Goal: Use online tool/utility: Utilize a website feature to perform a specific function

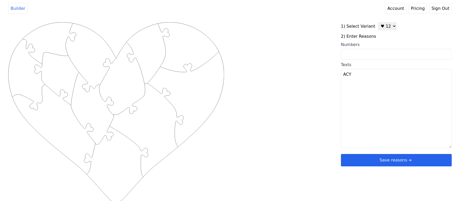
scroll to position [2, 0]
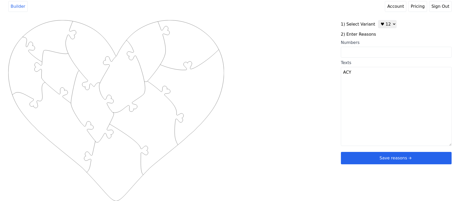
type textarea "ACY"
click at [383, 26] on select "♥ 12 ♥ 20 ♥ 32 ■ 12 ■ 20 ■ 32 ■ 60" at bounding box center [387, 24] width 18 height 8
select select "3"
click at [378, 20] on select "♥ 12 ♥ 20 ♥ 32 ■ 12 ■ 20 ■ 32 ■ 60" at bounding box center [387, 24] width 18 height 8
click at [367, 89] on textarea "Texts (1/32):" at bounding box center [396, 106] width 111 height 79
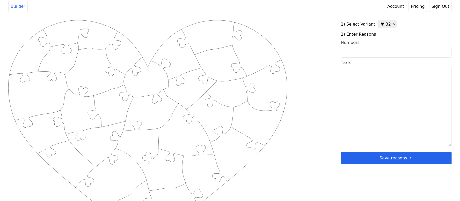
click at [363, 56] on input "Numbers" at bounding box center [396, 52] width 111 height 11
paste input "4,21,24,30,44"
type input "4,21,24,30,44"
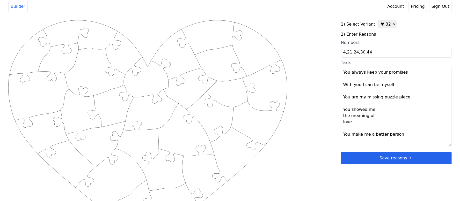
click at [300, 31] on div "Created with Snap .strokeh32 {stroke:#00ff00;stroke-width:2.36;stroke-miterlimi…" at bounding box center [229, 102] width 443 height 165
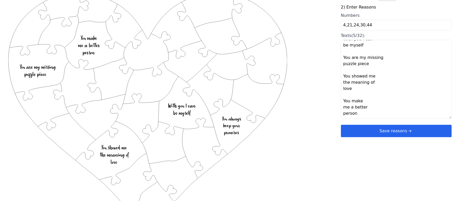
scroll to position [55, 0]
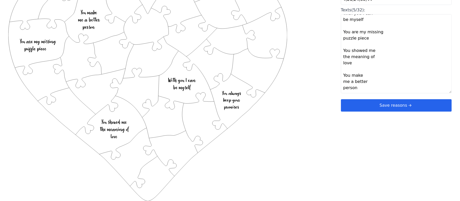
click at [351, 89] on textarea "You always keep your promises With you I can be myself You are my missing puzzl…" at bounding box center [396, 53] width 111 height 79
paste textarea "I feel safe when I’m with youYou make me feel like the luckiest girl in the wor…"
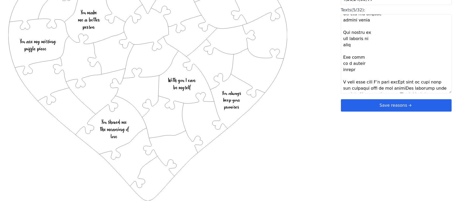
scroll to position [84, 0]
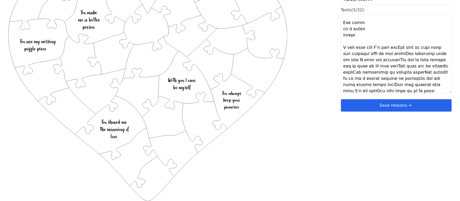
click at [387, 55] on textarea "Texts (5/32):" at bounding box center [396, 53] width 111 height 79
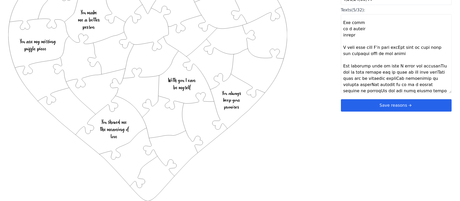
scroll to position [118, 0]
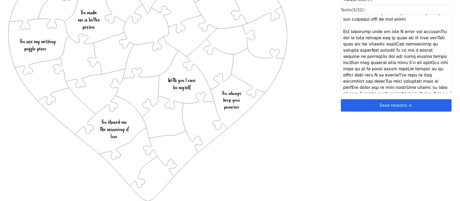
click at [389, 33] on textarea "Texts (5/32):" at bounding box center [396, 53] width 111 height 79
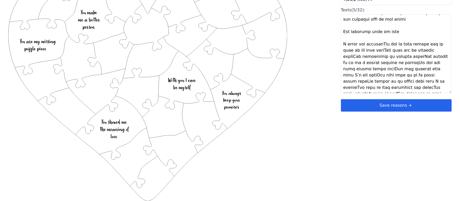
click at [373, 51] on textarea "Texts (5/32):" at bounding box center [396, 53] width 111 height 79
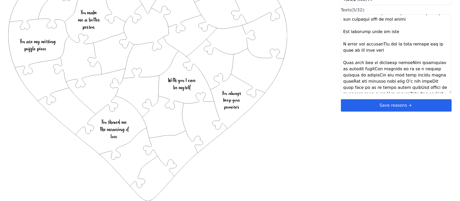
click at [401, 62] on textarea "Texts (5/32):" at bounding box center [396, 53] width 111 height 79
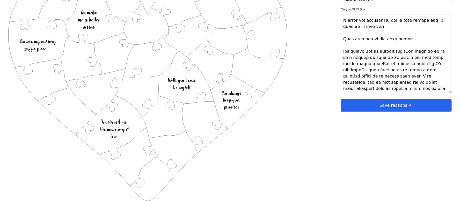
scroll to position [153, 0]
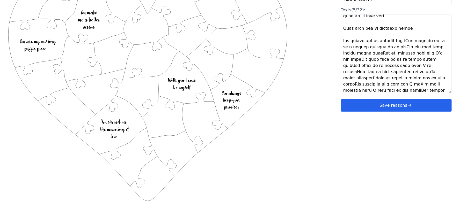
click at [405, 42] on textarea "Texts (5/32):" at bounding box center [396, 53] width 111 height 79
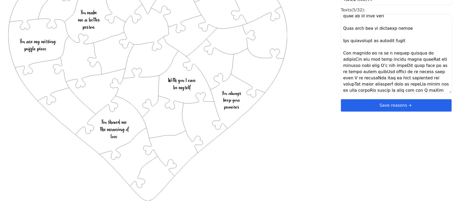
click at [428, 53] on textarea "Texts (5/32):" at bounding box center [396, 53] width 111 height 79
click at [408, 65] on textarea "Texts (5/32):" at bounding box center [396, 53] width 111 height 79
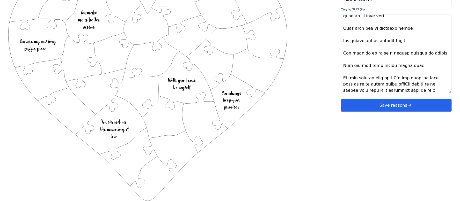
click at [392, 79] on textarea "Texts (5/32):" at bounding box center [396, 53] width 111 height 79
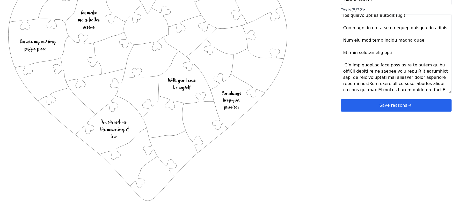
scroll to position [222, 0]
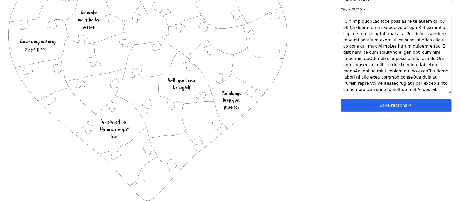
click at [367, 23] on textarea "Texts (5/32):" at bounding box center [396, 53] width 111 height 79
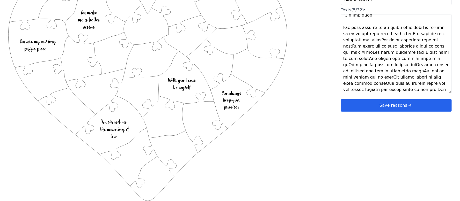
scroll to position [234, 0]
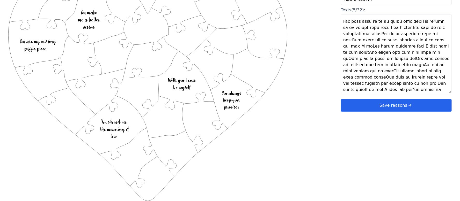
click at [416, 21] on textarea "Texts (5/32):" at bounding box center [396, 53] width 111 height 79
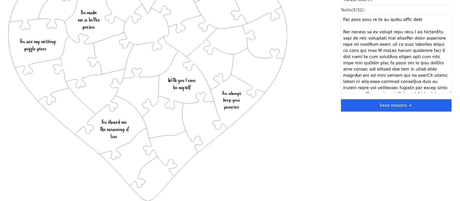
scroll to position [242, 0]
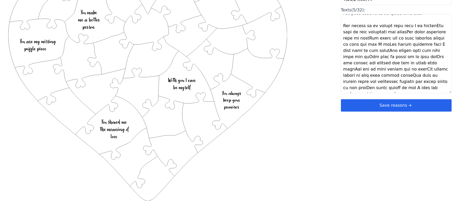
click at [406, 26] on textarea "Texts (5/32):" at bounding box center [396, 53] width 111 height 79
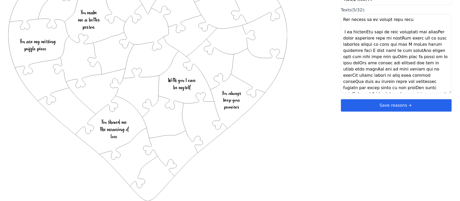
scroll to position [255, 0]
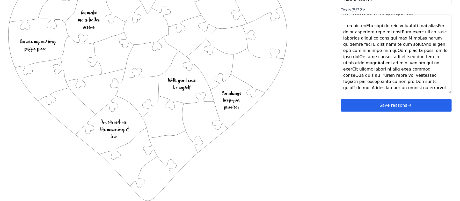
click at [368, 27] on textarea "Texts (5/32):" at bounding box center [396, 53] width 111 height 79
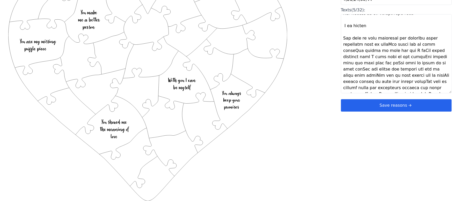
scroll to position [261, 0]
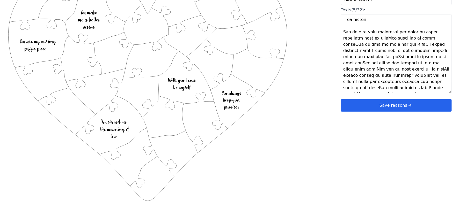
click at [412, 32] on textarea "Texts (5/32):" at bounding box center [396, 53] width 111 height 79
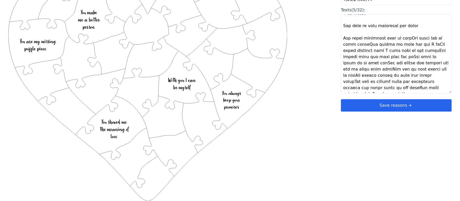
scroll to position [273, 0]
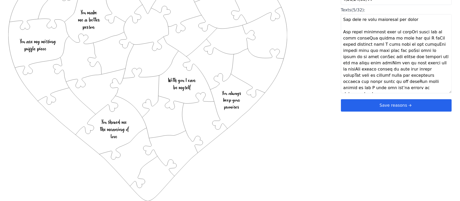
click at [402, 31] on textarea "Texts (5/32):" at bounding box center [396, 53] width 111 height 79
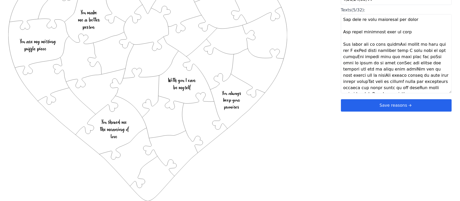
scroll to position [280, 0]
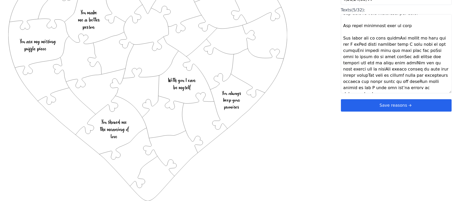
click at [393, 38] on textarea "Texts (5/32):" at bounding box center [396, 53] width 111 height 79
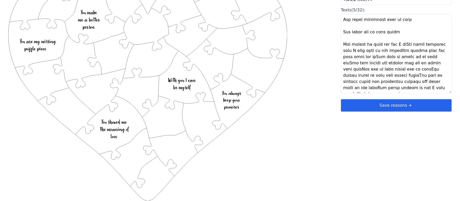
scroll to position [292, 0]
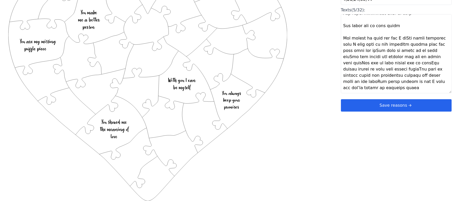
click at [394, 38] on textarea "Texts (5/32):" at bounding box center [396, 53] width 111 height 79
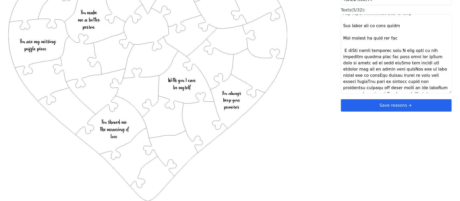
scroll to position [298, 0]
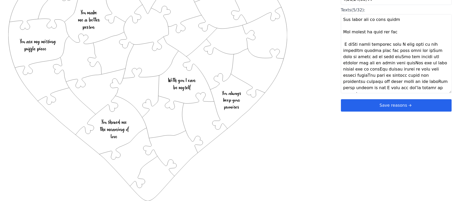
click at [400, 44] on textarea "Texts (5/32):" at bounding box center [396, 53] width 111 height 79
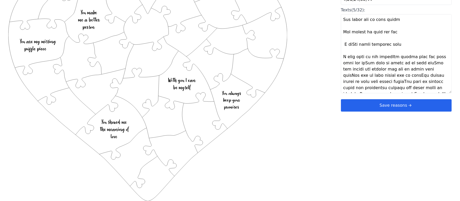
scroll to position [304, 0]
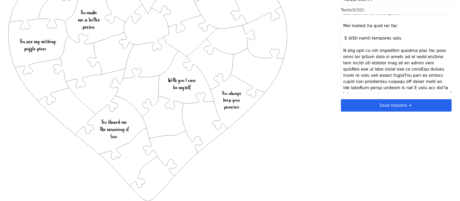
click at [387, 51] on textarea "Texts (5/32):" at bounding box center [396, 53] width 111 height 79
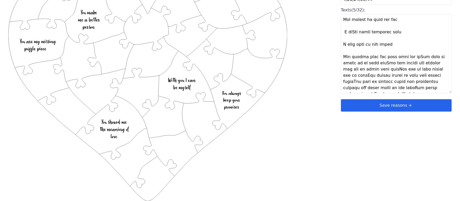
scroll to position [317, 0]
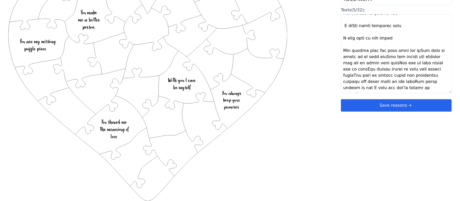
click at [408, 51] on textarea "Texts (5/32):" at bounding box center [396, 53] width 111 height 79
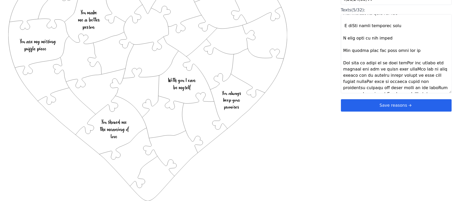
scroll to position [323, 0]
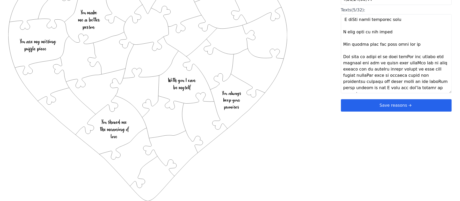
click at [407, 56] on textarea "Texts (5/32):" at bounding box center [396, 53] width 111 height 79
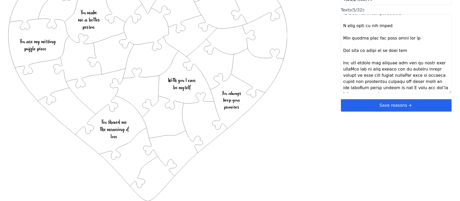
scroll to position [336, 0]
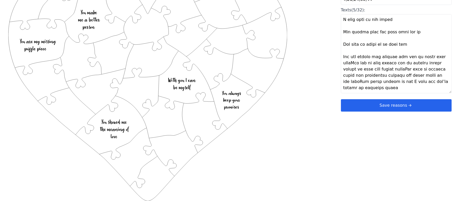
click at [420, 63] on textarea "Texts (5/32):" at bounding box center [396, 53] width 111 height 79
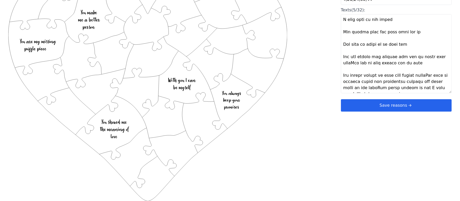
scroll to position [342, 0]
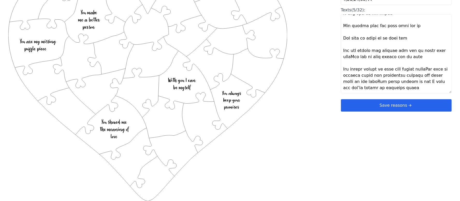
click at [427, 68] on textarea "Texts (5/32):" at bounding box center [396, 53] width 111 height 79
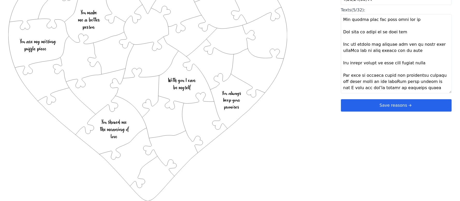
click at [390, 82] on textarea "Texts (5/32):" at bounding box center [396, 53] width 111 height 79
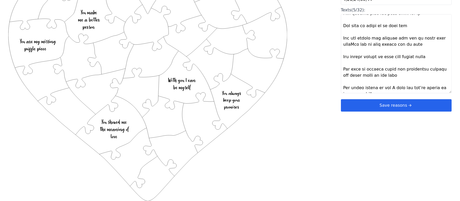
scroll to position [360, 0]
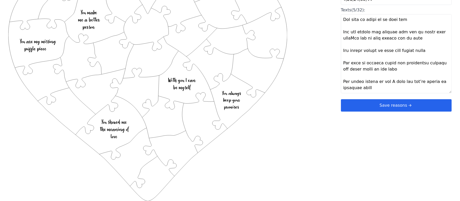
click at [385, 83] on textarea "Texts (5/32):" at bounding box center [396, 53] width 111 height 79
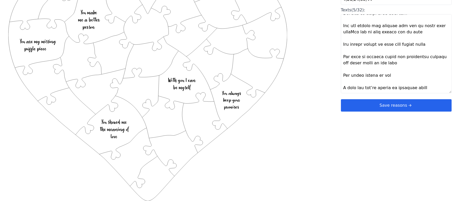
type textarea "Lor ipsumd sita cons adipisci Elit sed D eiu te incidi Utl etd ma aliquae admin…"
click at [309, 118] on div "Created with Snap .strokeh32 {stroke:#00ff00;stroke-width:2.36;stroke-miterlimi…" at bounding box center [229, 49] width 443 height 165
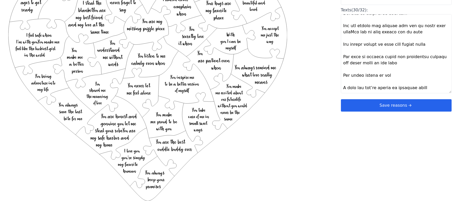
scroll to position [332, 0]
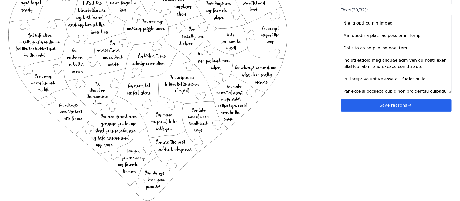
click at [352, 67] on textarea "Texts (30/32):" at bounding box center [396, 53] width 111 height 79
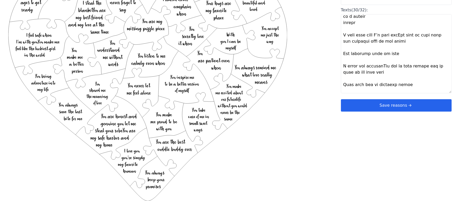
scroll to position [90, 0]
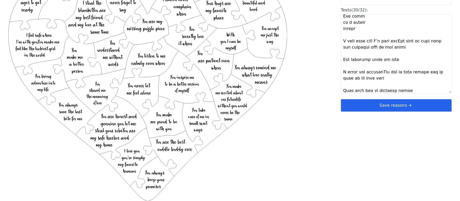
click at [376, 73] on textarea "Texts (30/32):" at bounding box center [396, 53] width 111 height 79
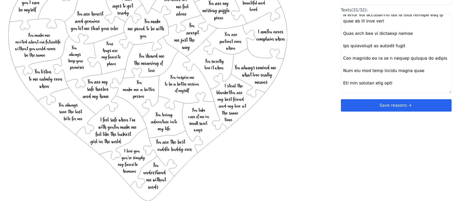
scroll to position [131, 0]
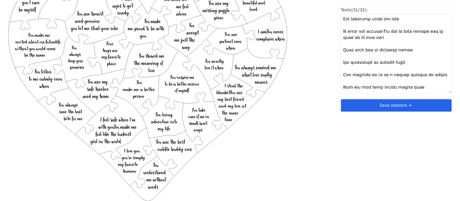
click at [375, 33] on textarea "Texts (31/32):" at bounding box center [396, 53] width 111 height 79
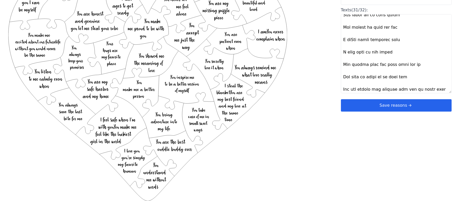
scroll to position [310, 0]
click at [343, 39] on textarea "Texts (31/32):" at bounding box center [396, 53] width 111 height 79
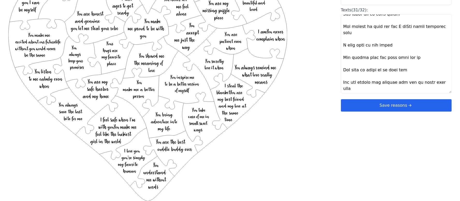
click at [402, 27] on textarea "Texts (31/32):" at bounding box center [396, 53] width 111 height 79
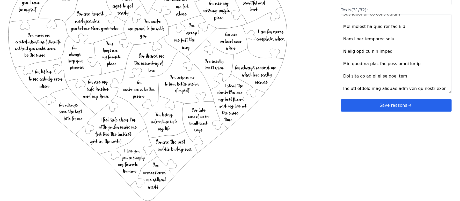
click at [378, 27] on textarea "Texts (31/32):" at bounding box center [396, 53] width 111 height 79
drag, startPoint x: 402, startPoint y: 27, endPoint x: 344, endPoint y: 28, distance: 57.7
click at [344, 28] on textarea "Texts (31/32):" at bounding box center [396, 53] width 111 height 79
type textarea "Lor ipsumd sita cons adipisci Elit sed D eiu te incidi Utl etd ma aliquae admin…"
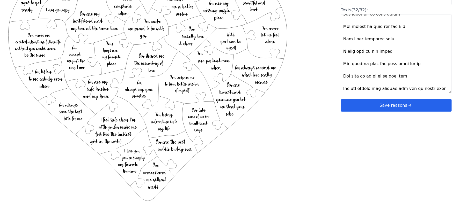
click at [392, 108] on button "Save reasons" at bounding box center [396, 105] width 111 height 12
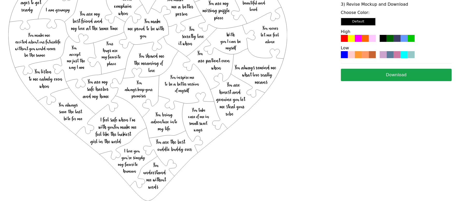
click at [366, 54] on div at bounding box center [365, 54] width 7 height 7
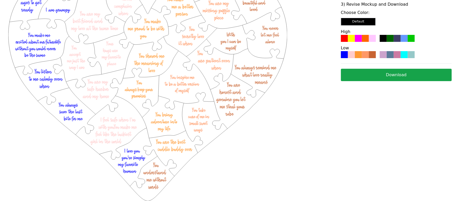
click at [368, 71] on button "Download" at bounding box center [396, 75] width 111 height 12
